Goal: Information Seeking & Learning: Learn about a topic

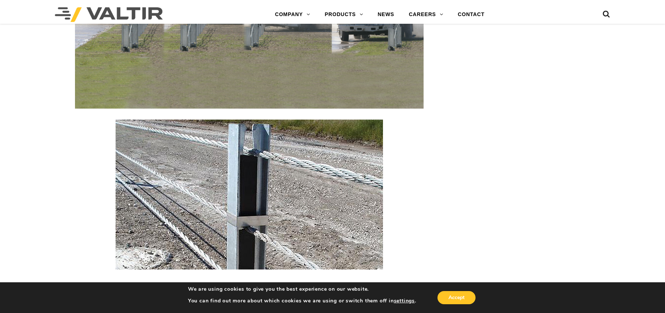
scroll to position [988, 0]
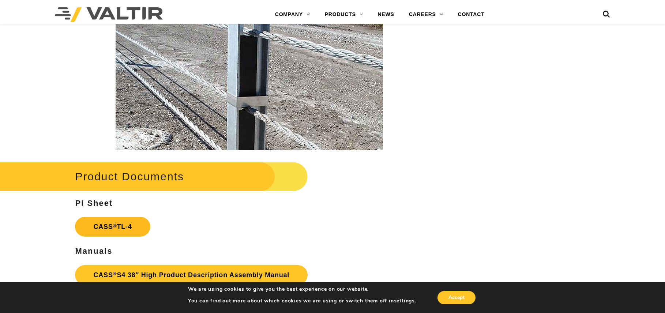
click at [102, 228] on link "CASS ® TL-4" at bounding box center [112, 227] width 75 height 20
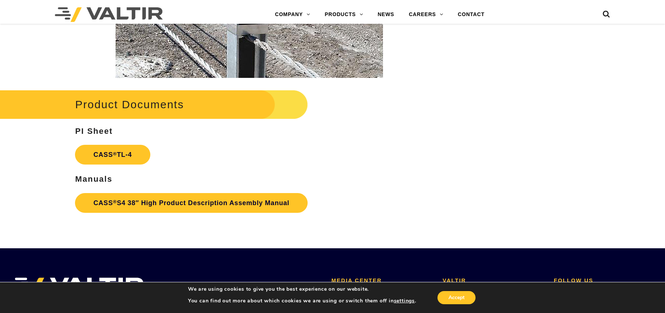
scroll to position [1061, 0]
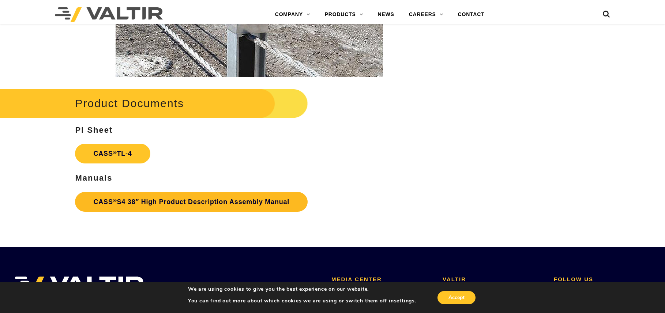
click at [149, 199] on link "CASS ® S4 38″ High Product Description Assembly Manual" at bounding box center [191, 202] width 233 height 20
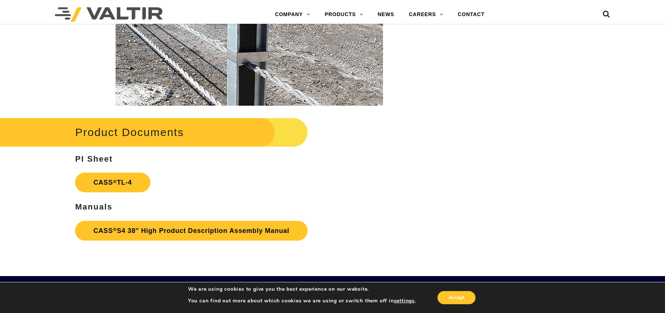
scroll to position [915, 0]
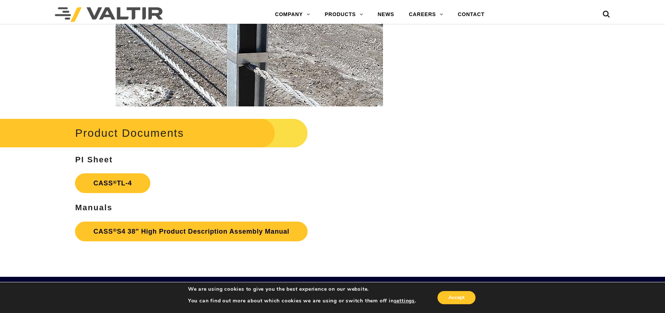
scroll to position [1032, 0]
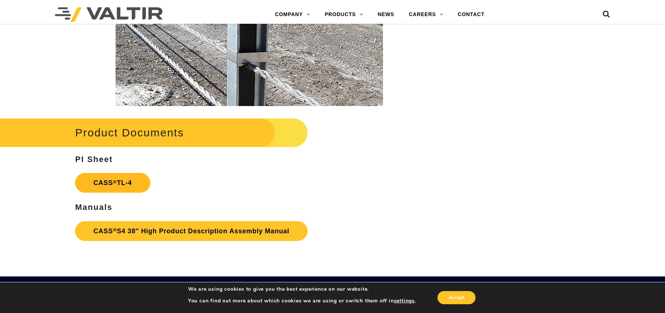
click at [123, 182] on link "CASS ® TL-4" at bounding box center [112, 183] width 75 height 20
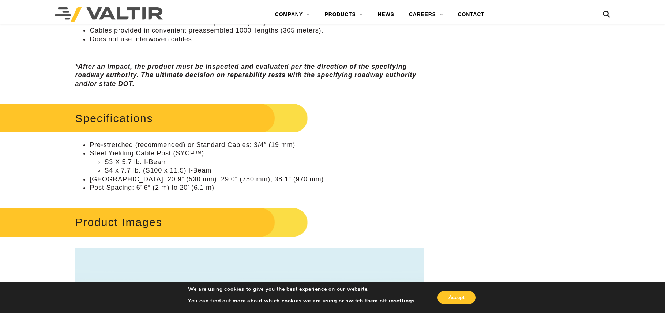
scroll to position [519, 0]
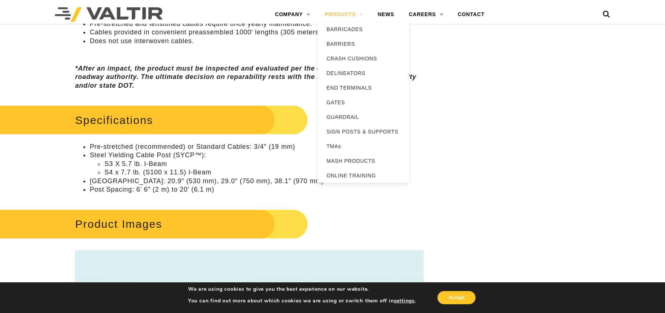
click at [358, 15] on link "PRODUCTS" at bounding box center [344, 14] width 53 height 15
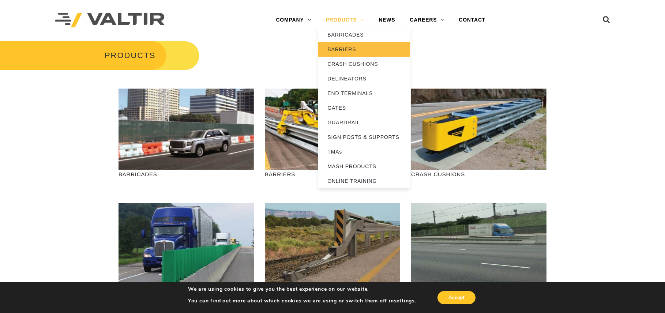
click at [354, 49] on link "BARRIERS" at bounding box center [363, 49] width 91 height 15
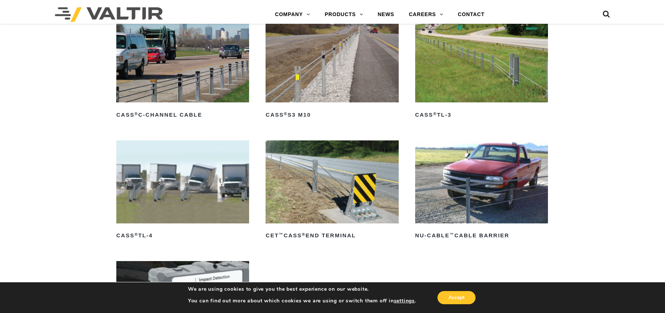
scroll to position [366, 0]
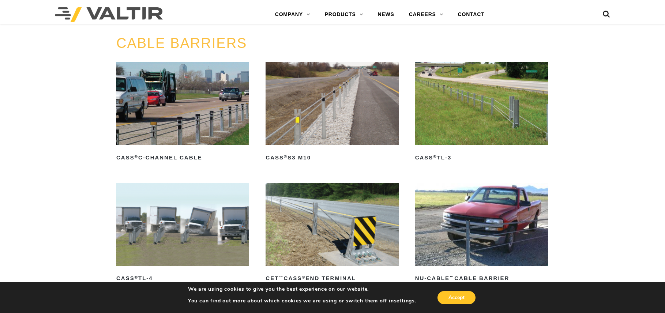
click at [346, 102] on img at bounding box center [332, 103] width 133 height 83
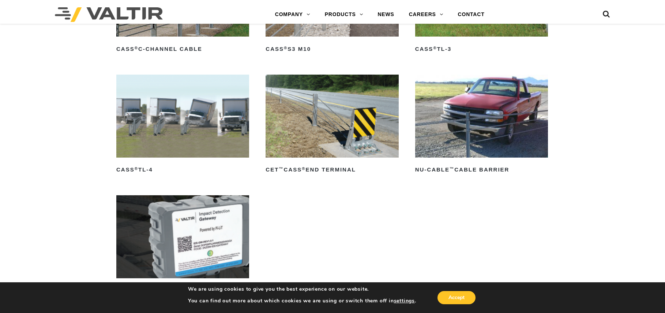
scroll to position [476, 0]
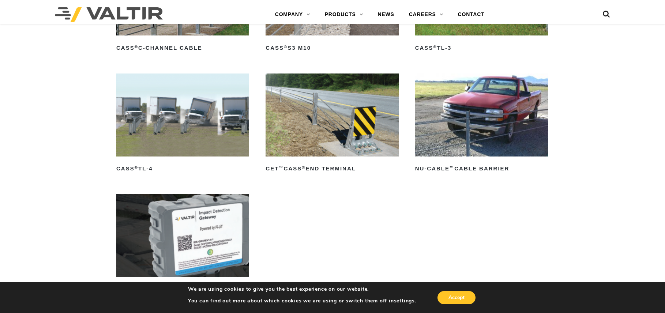
click at [202, 128] on img at bounding box center [182, 115] width 133 height 83
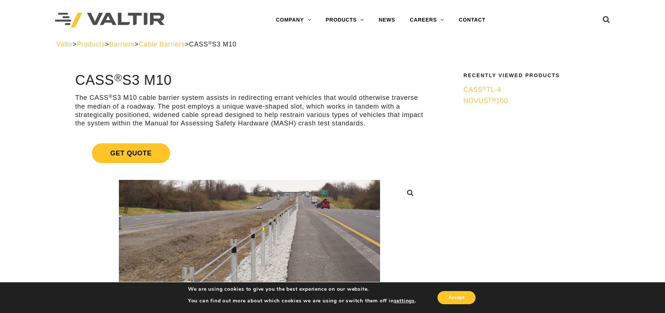
scroll to position [110, 0]
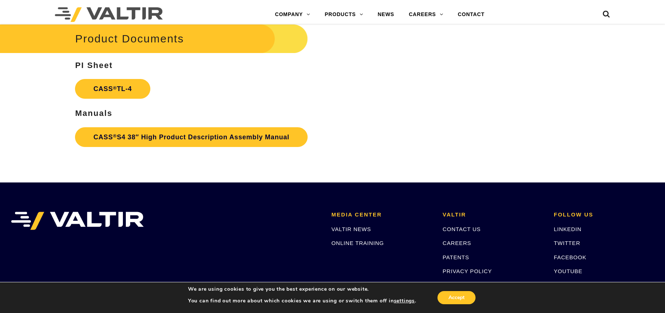
scroll to position [1141, 0]
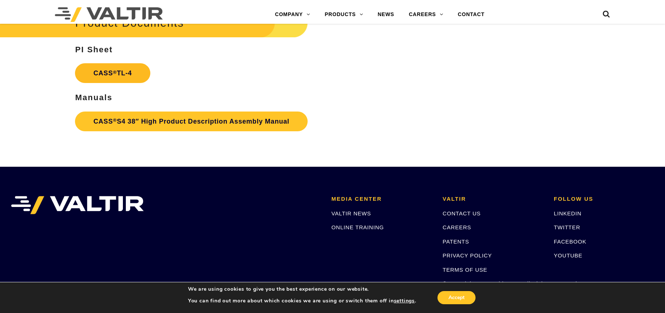
click at [128, 78] on link "CASS ® TL-4" at bounding box center [112, 73] width 75 height 20
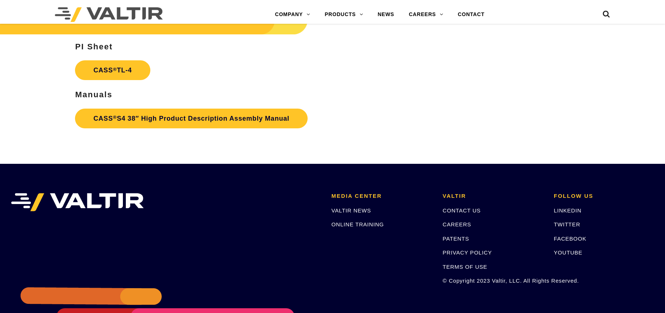
scroll to position [1141, 0]
